Goal: Task Accomplishment & Management: Manage account settings

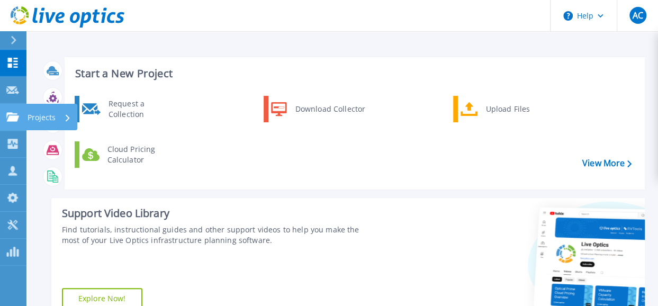
click at [55, 115] on div "Projects" at bounding box center [49, 118] width 43 height 28
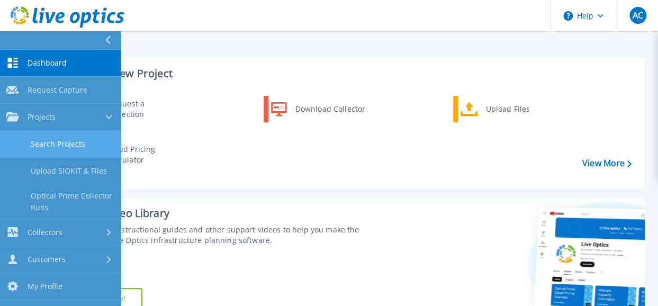
click at [65, 144] on link "Search Projects" at bounding box center [60, 144] width 121 height 27
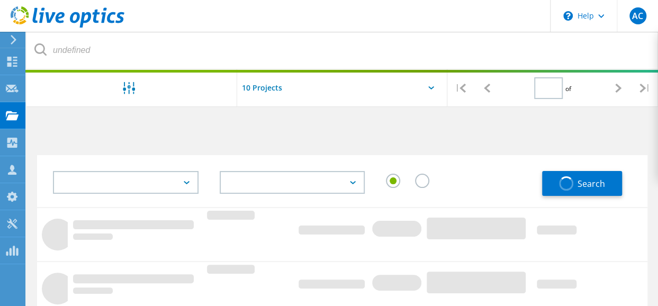
type input "1"
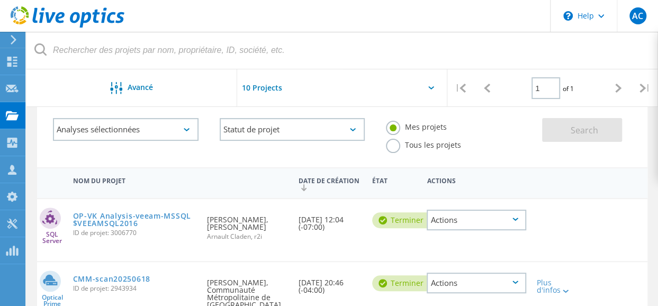
scroll to position [106, 0]
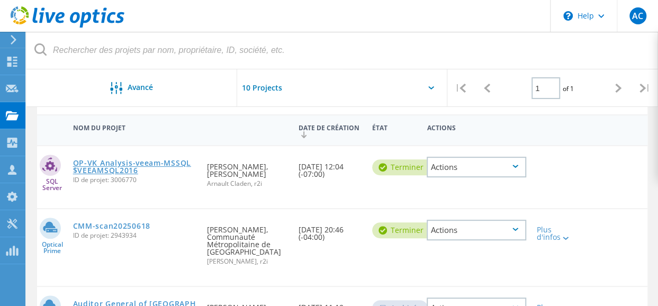
click at [139, 162] on link "OP-VK Analysis-veeam-MSSQL$VEEAMSQL2016" at bounding box center [135, 166] width 124 height 15
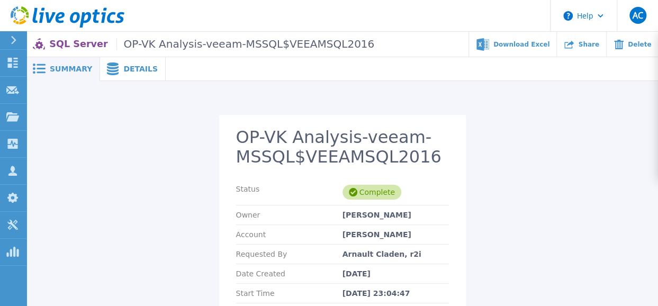
click at [125, 63] on div "Details" at bounding box center [133, 69] width 66 height 24
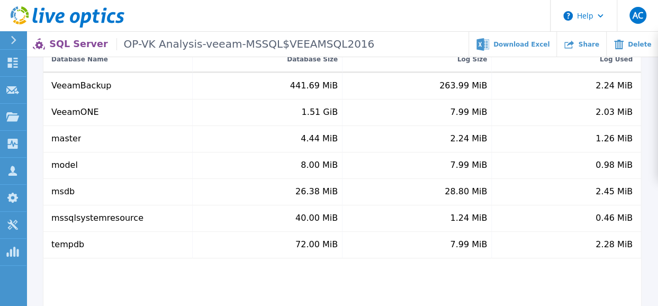
scroll to position [106, 0]
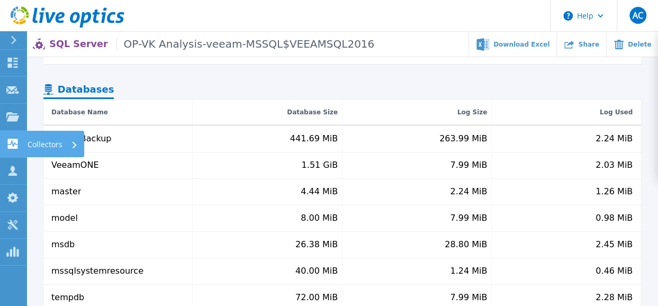
click at [47, 140] on p "Collectors" at bounding box center [45, 145] width 35 height 28
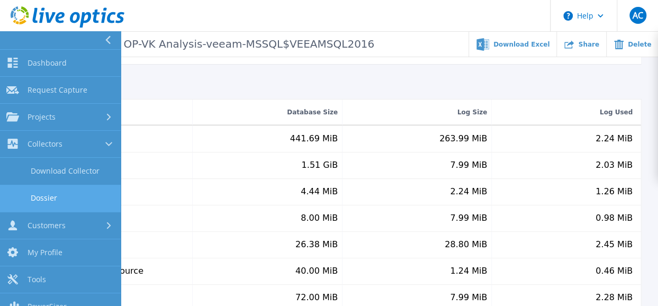
click at [43, 197] on link "Dossier" at bounding box center [60, 198] width 121 height 27
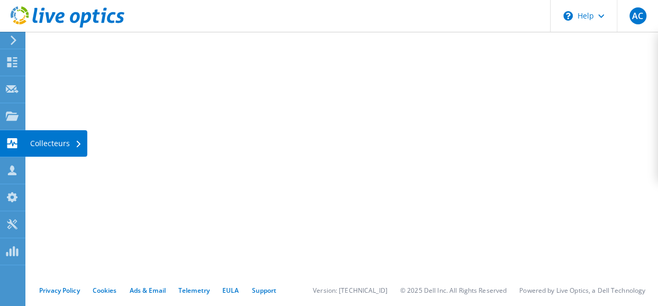
click at [49, 139] on div "Collecteurs" at bounding box center [56, 143] width 62 height 26
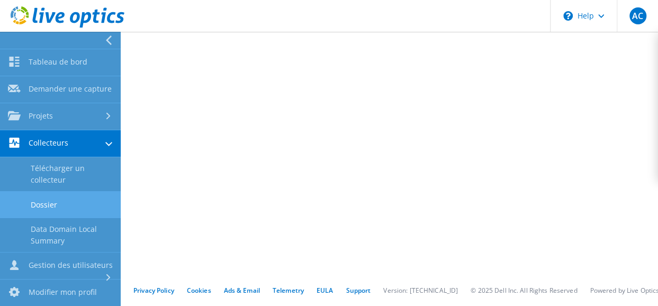
click at [65, 152] on link "Collecteurs" at bounding box center [60, 143] width 121 height 27
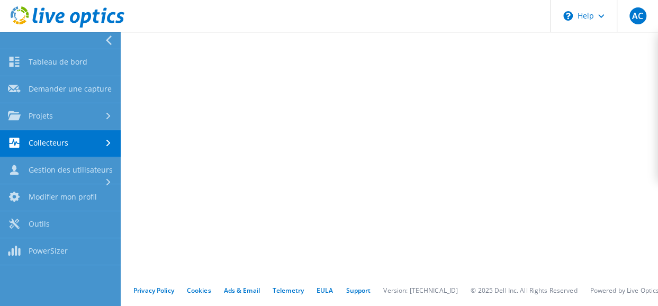
click at [67, 143] on link "Collecteurs" at bounding box center [60, 143] width 121 height 27
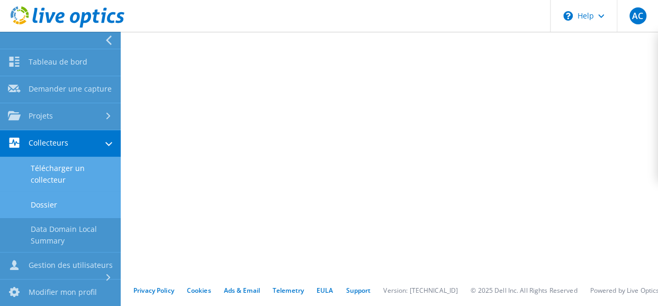
click at [52, 183] on link "Télécharger un collecteur" at bounding box center [60, 174] width 121 height 34
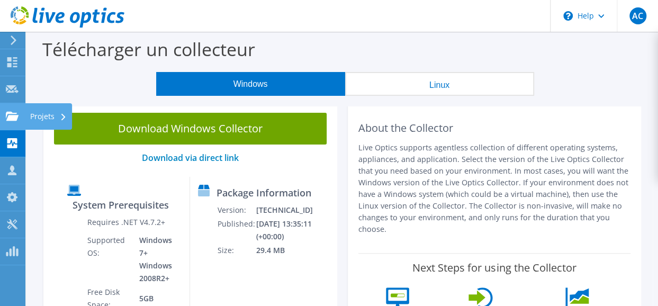
click at [43, 110] on div "Projets" at bounding box center [48, 116] width 47 height 26
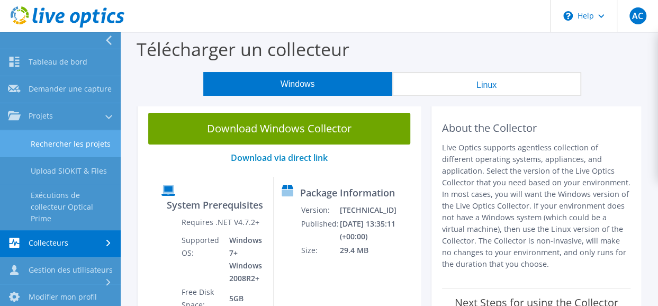
click at [58, 153] on link "Rechercher les projets" at bounding box center [60, 143] width 121 height 27
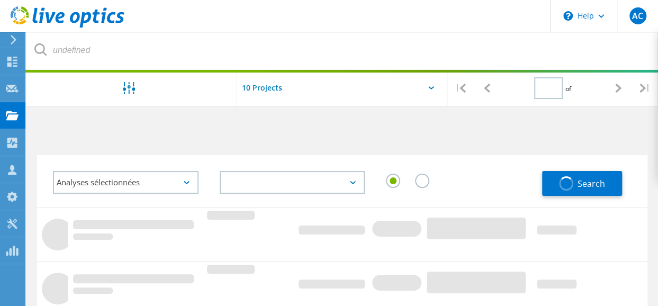
type input "1"
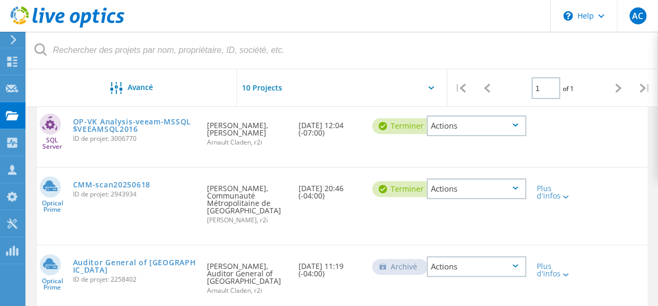
scroll to position [41, 0]
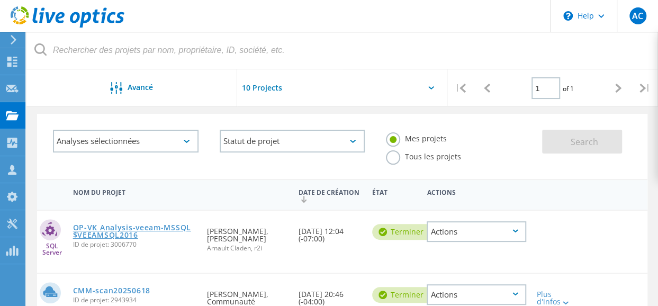
click at [136, 226] on link "OP-VK Analysis-veeam-MSSQL$VEEAMSQL2016" at bounding box center [135, 231] width 124 height 15
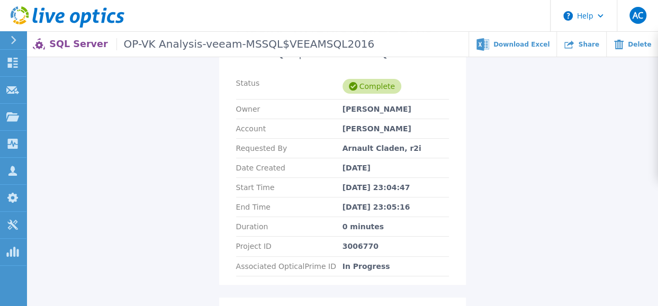
scroll to position [53, 0]
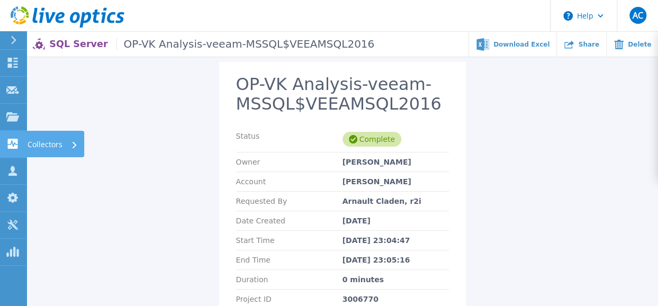
click at [38, 142] on p "Collectors" at bounding box center [45, 145] width 35 height 28
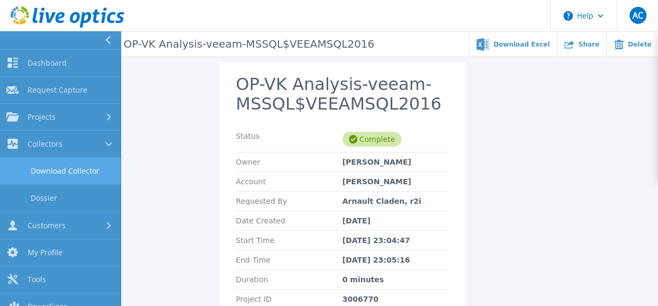
click at [55, 167] on link "Download Collector" at bounding box center [60, 171] width 121 height 27
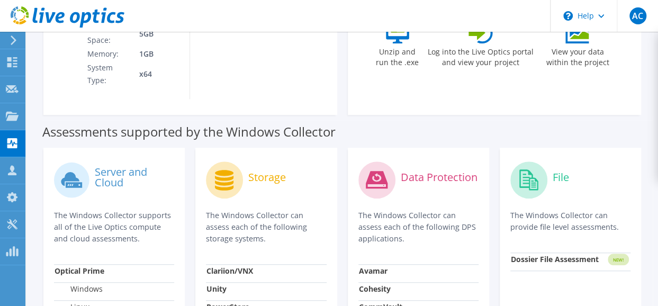
scroll to position [318, 0]
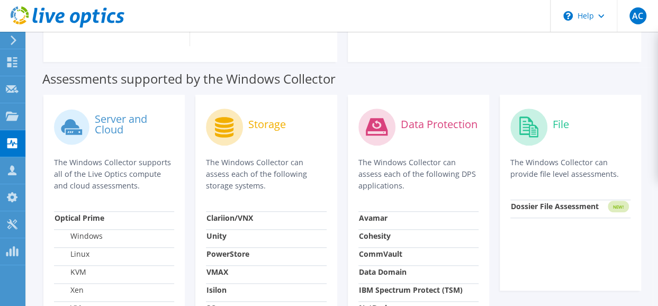
click at [394, 63] on div "Assessments supported by the Windows Collector" at bounding box center [342, 76] width 600 height 26
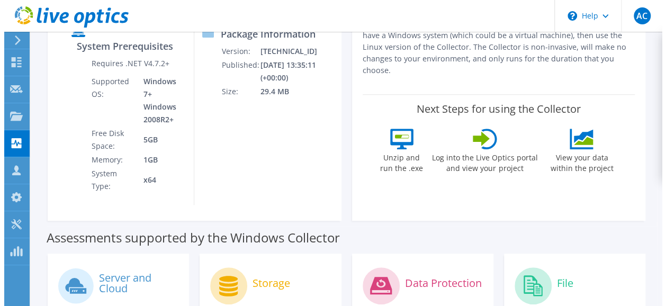
scroll to position [0, 0]
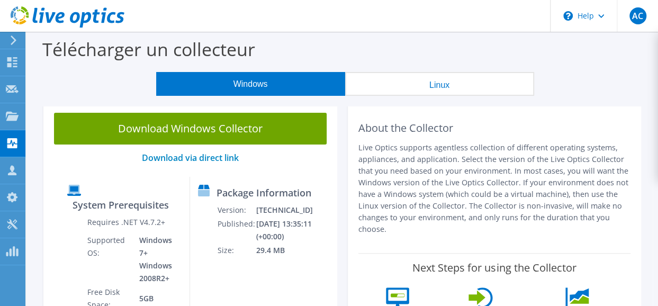
click at [194, 123] on link "Download Windows Collector" at bounding box center [190, 129] width 273 height 32
click at [198, 158] on link "Download via direct link" at bounding box center [190, 158] width 97 height 12
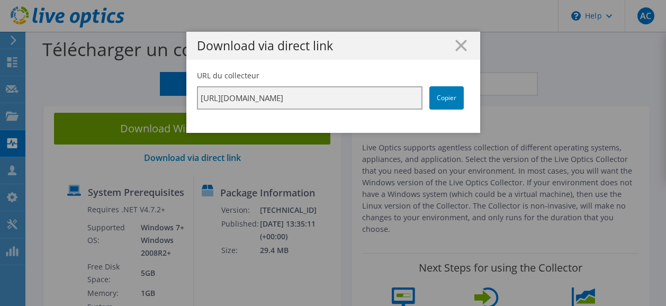
click at [335, 96] on input "https://app.liveoptics.com/collector/direct?request=faffb5b0-c541-4925-af0b-024…" at bounding box center [309, 97] width 225 height 23
drag, startPoint x: 342, startPoint y: 99, endPoint x: 441, endPoint y: 95, distance: 99.1
click at [441, 95] on div "URL du collecteur https://app.liveoptics.com/collector/direct?request=faffb5b0-…" at bounding box center [333, 89] width 273 height 39
drag, startPoint x: 441, startPoint y: 95, endPoint x: 423, endPoint y: 47, distance: 50.9
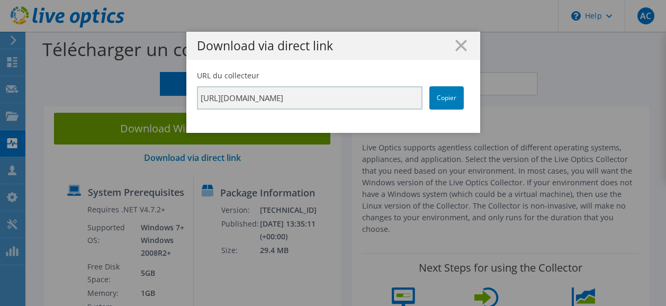
click at [419, 54] on div "Download via direct link" at bounding box center [333, 46] width 294 height 28
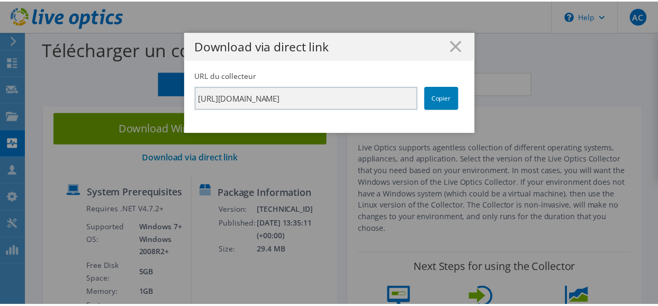
scroll to position [0, 0]
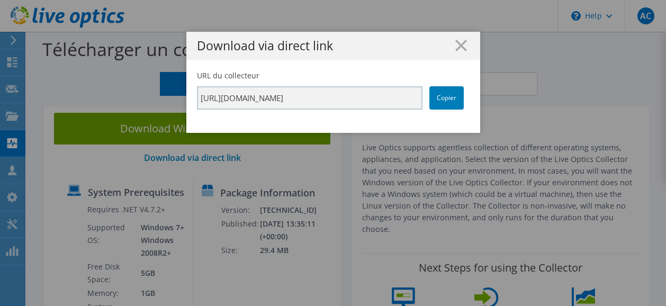
click at [464, 43] on h1 "Download via direct link" at bounding box center [333, 46] width 273 height 12
click at [456, 44] on line at bounding box center [461, 45] width 11 height 11
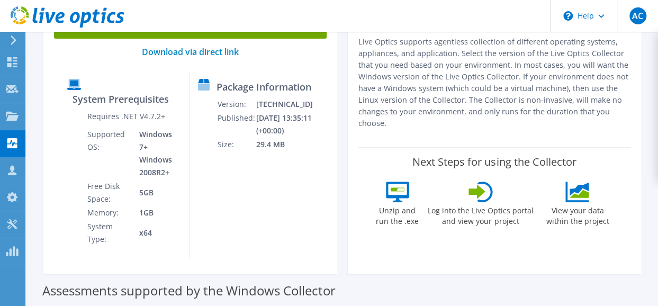
scroll to position [318, 0]
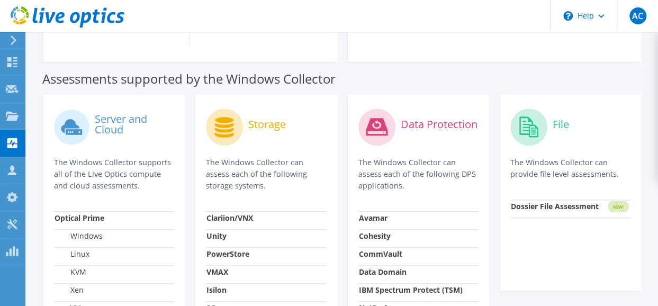
click at [444, 63] on div "Assessments supported by the Windows Collector" at bounding box center [342, 76] width 600 height 26
click at [85, 110] on circle at bounding box center [71, 127] width 35 height 35
click at [114, 114] on label "Server and Cloud" at bounding box center [135, 124] width 80 height 21
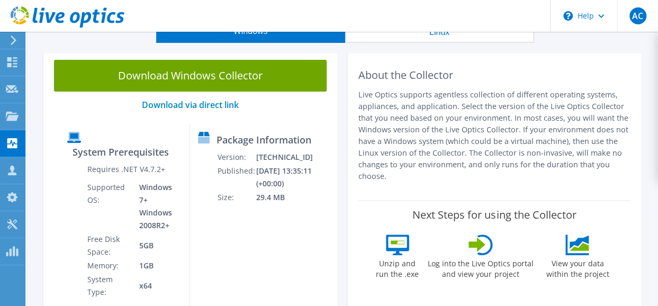
scroll to position [0, 0]
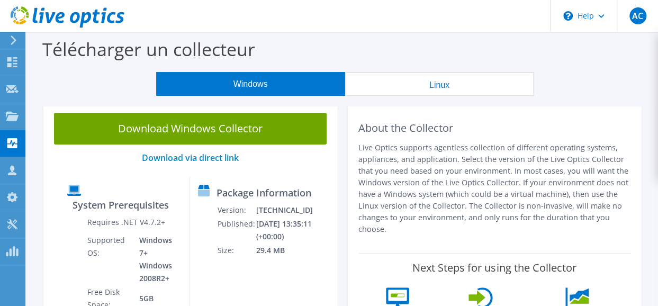
click at [423, 84] on button "Linux" at bounding box center [439, 84] width 189 height 24
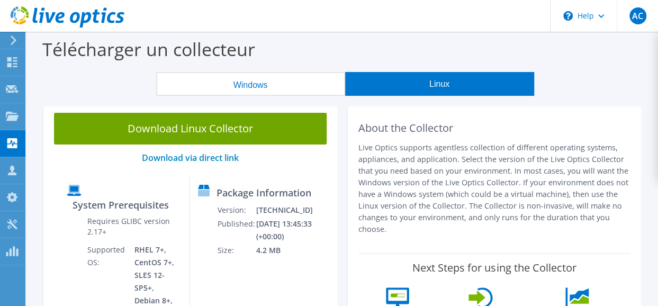
click at [265, 87] on button "Windows" at bounding box center [250, 84] width 189 height 24
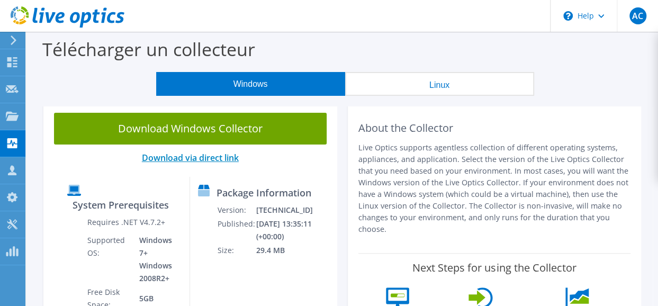
click at [219, 156] on link "Download via direct link" at bounding box center [190, 158] width 97 height 12
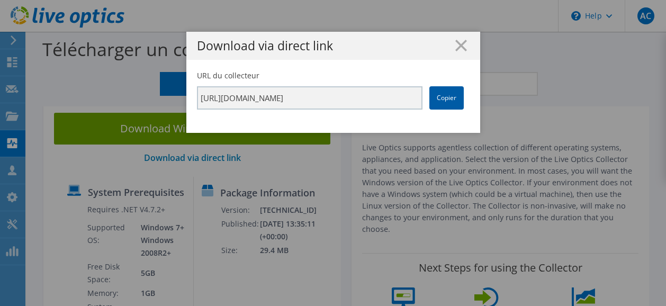
click at [453, 89] on link "Copier" at bounding box center [446, 97] width 34 height 23
click at [456, 47] on line at bounding box center [461, 45] width 11 height 11
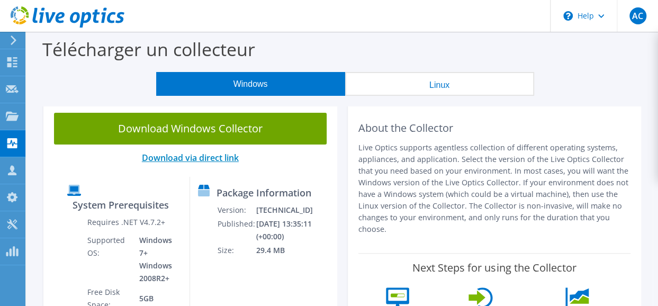
click at [205, 159] on link "Download via direct link" at bounding box center [190, 158] width 97 height 12
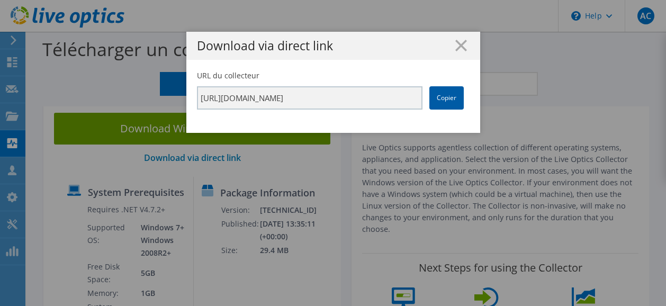
click at [441, 98] on link "Copier" at bounding box center [446, 97] width 34 height 23
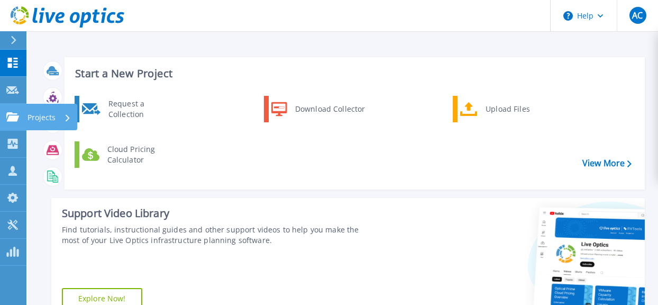
click at [41, 113] on p "Projects" at bounding box center [42, 118] width 28 height 28
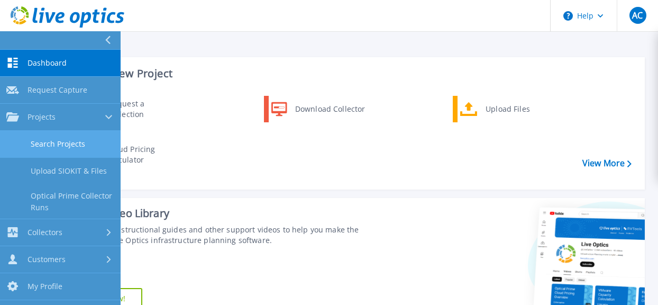
click at [56, 140] on link "Search Projects" at bounding box center [60, 144] width 121 height 27
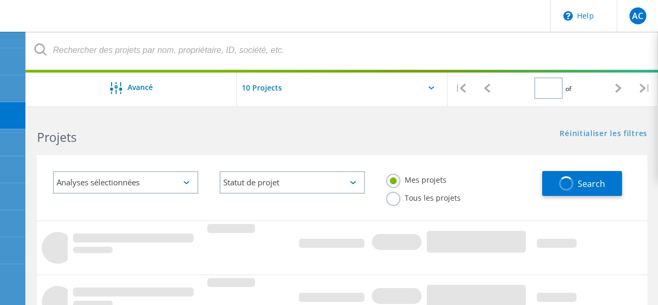
type input "1"
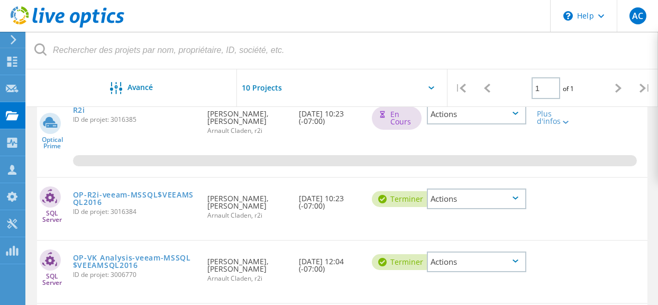
scroll to position [106, 0]
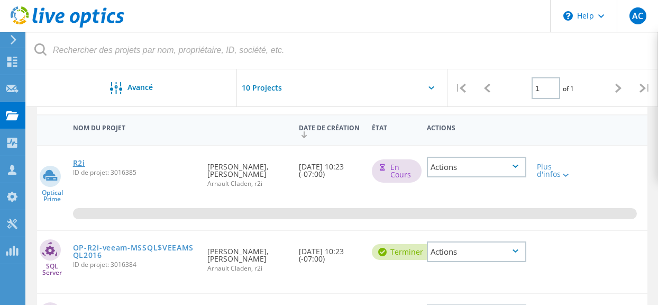
click at [75, 163] on link "R2i" at bounding box center [79, 162] width 12 height 7
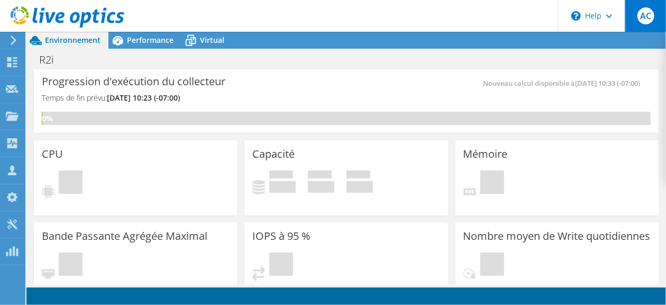
click at [648, 20] on span "AC" at bounding box center [646, 15] width 17 height 17
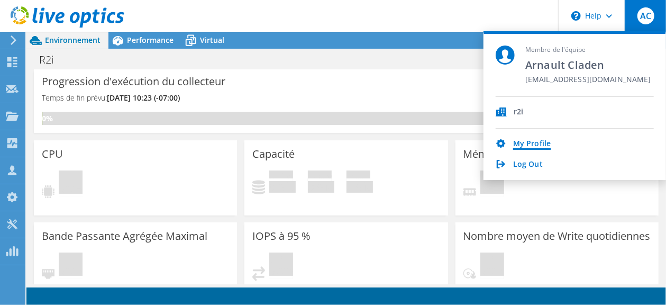
click at [522, 147] on link "My Profile" at bounding box center [532, 144] width 38 height 10
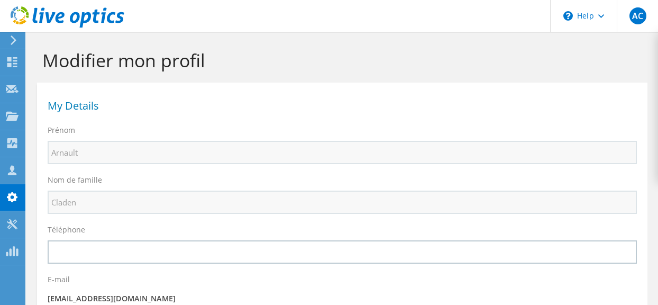
select select "37"
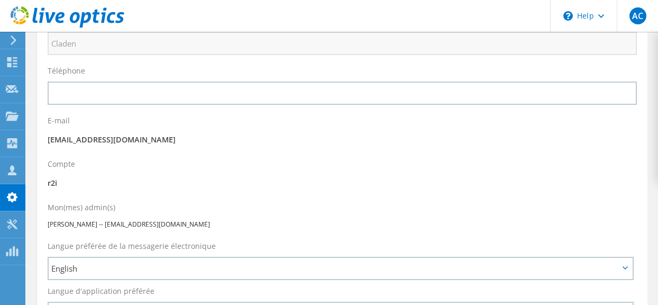
scroll to position [318, 0]
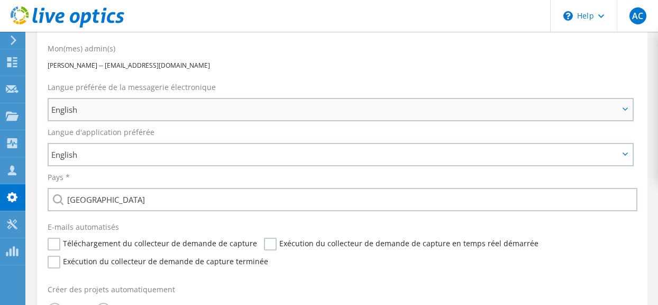
click at [140, 110] on span "English" at bounding box center [335, 109] width 568 height 13
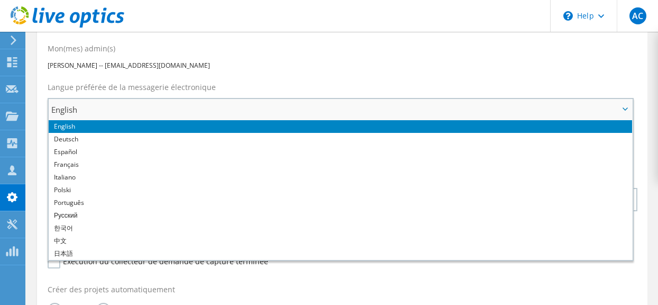
click at [118, 131] on li "English" at bounding box center [341, 126] width 584 height 13
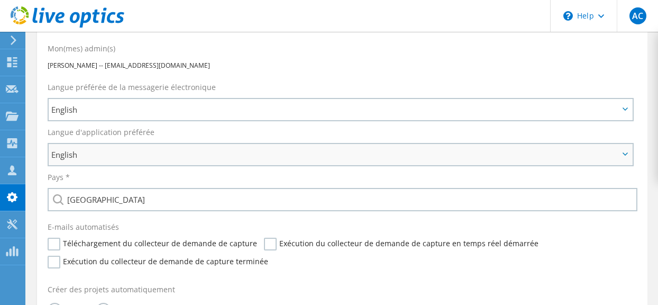
click at [114, 158] on span "English" at bounding box center [335, 154] width 568 height 13
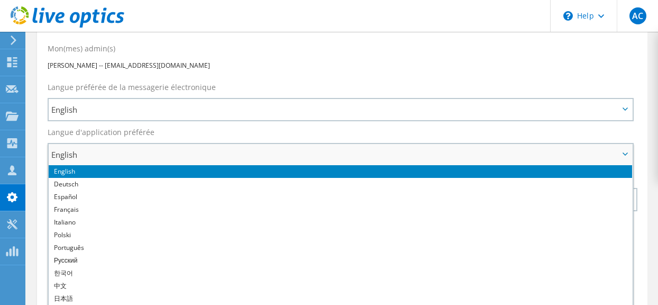
click at [110, 174] on li "English" at bounding box center [341, 171] width 584 height 13
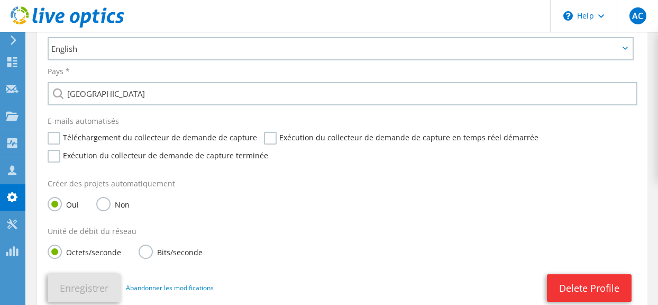
scroll to position [529, 0]
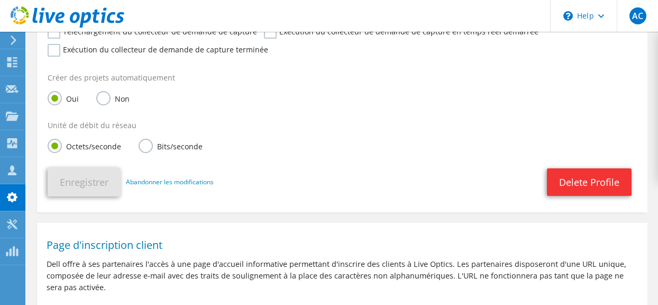
click at [109, 96] on label "Non" at bounding box center [112, 97] width 33 height 13
click at [0, 0] on input "Non" at bounding box center [0, 0] width 0 height 0
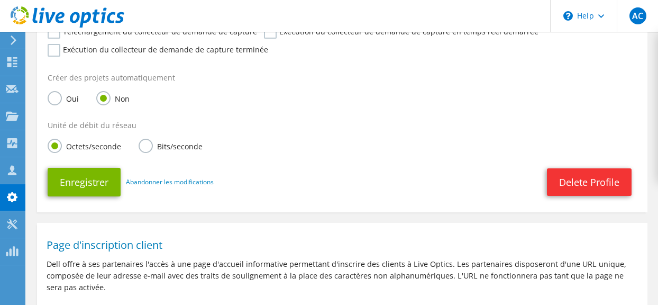
click at [55, 97] on label "Oui" at bounding box center [63, 97] width 31 height 13
click at [0, 0] on input "Oui" at bounding box center [0, 0] width 0 height 0
click at [53, 52] on label "Exécution du collecteur de demande de capture terminée" at bounding box center [158, 50] width 221 height 13
click at [0, 0] on input "Exécution du collecteur de demande de capture terminée" at bounding box center [0, 0] width 0 height 0
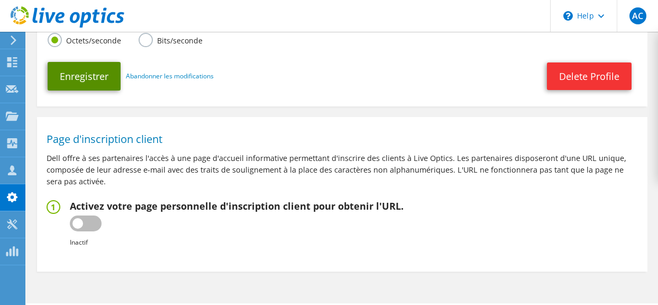
drag, startPoint x: 84, startPoint y: 75, endPoint x: 101, endPoint y: 77, distance: 16.6
click at [86, 75] on button "Enregistrer" at bounding box center [84, 76] width 73 height 29
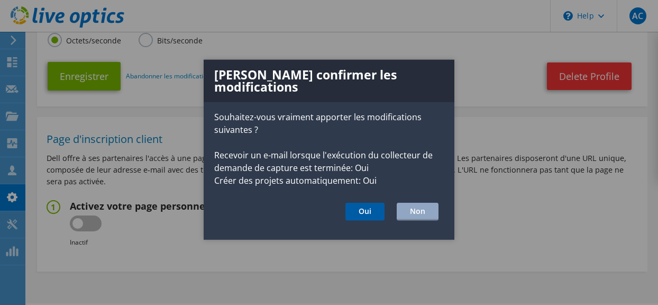
click at [366, 204] on button "Oui" at bounding box center [365, 212] width 39 height 18
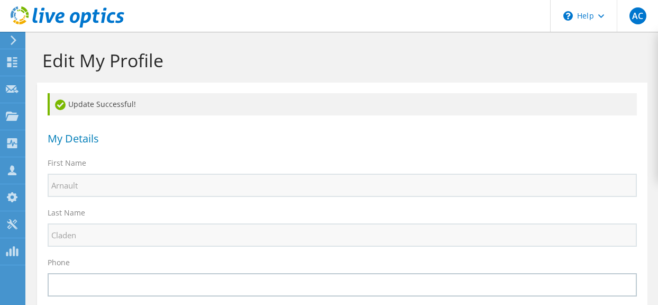
select select "37"
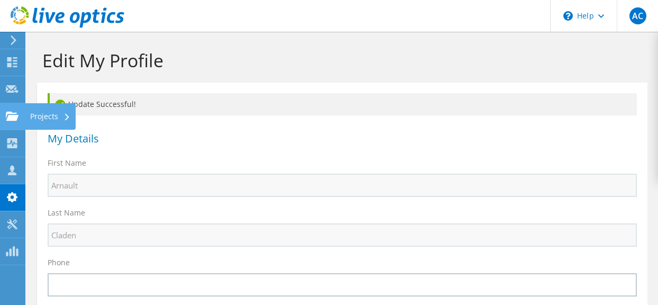
click at [44, 117] on div "Projects" at bounding box center [50, 116] width 51 height 26
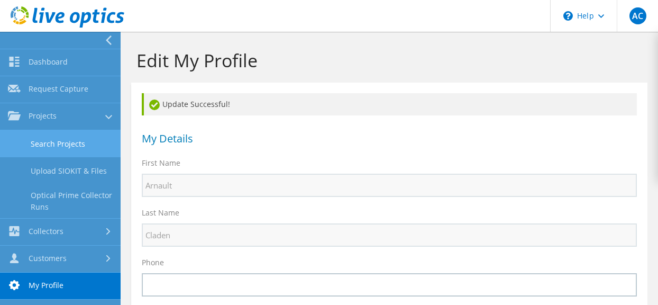
click at [55, 142] on link "Search Projects" at bounding box center [60, 143] width 121 height 27
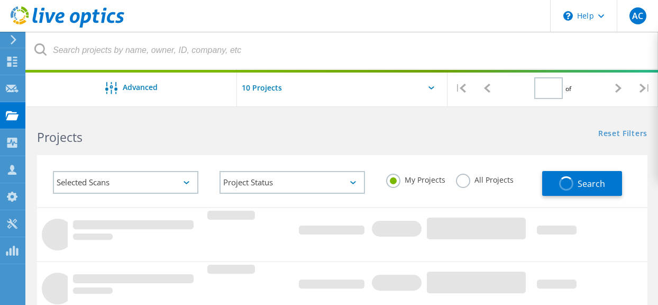
type input "1"
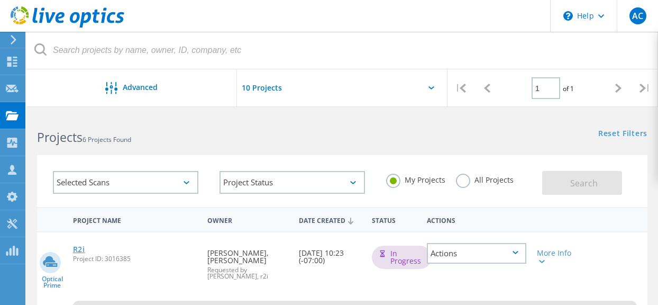
click at [77, 246] on link "R2i" at bounding box center [79, 249] width 12 height 7
